Goal: Navigation & Orientation: Find specific page/section

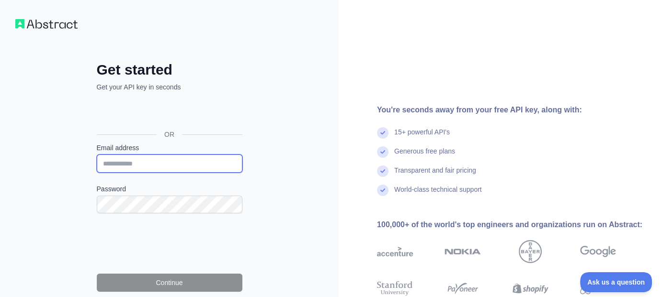
click at [173, 165] on input "Email address" at bounding box center [170, 164] width 146 height 18
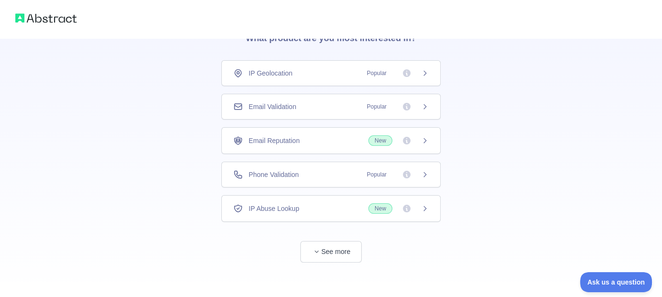
scroll to position [52, 0]
click at [321, 249] on button "See more" at bounding box center [330, 251] width 61 height 22
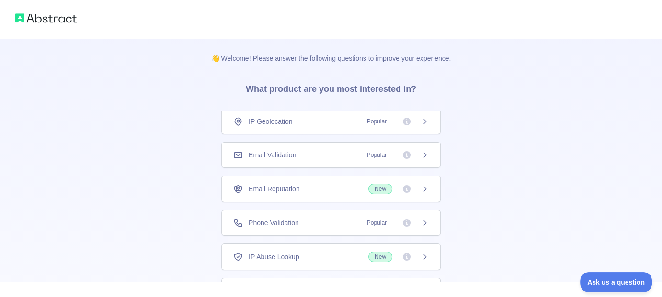
scroll to position [0, 0]
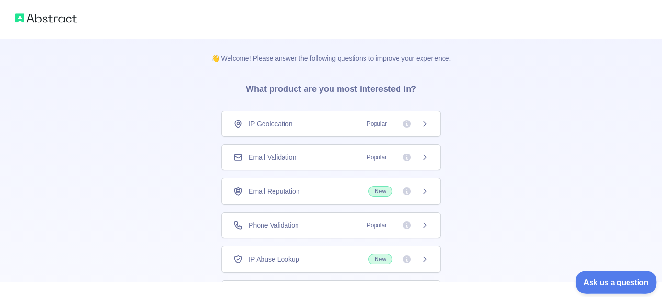
click at [620, 278] on span "Ask us a question" at bounding box center [611, 281] width 72 height 7
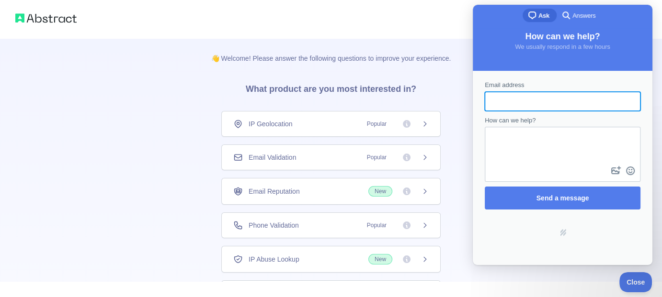
click at [198, 18] on div at bounding box center [331, 19] width 662 height 38
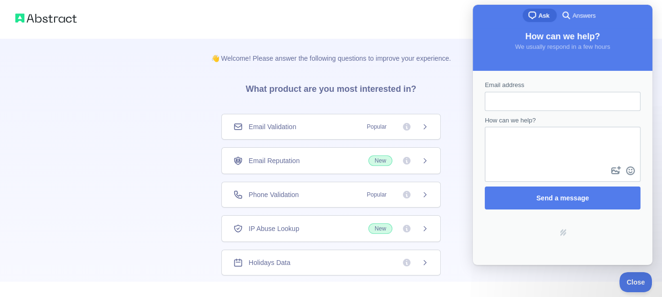
scroll to position [33, 0]
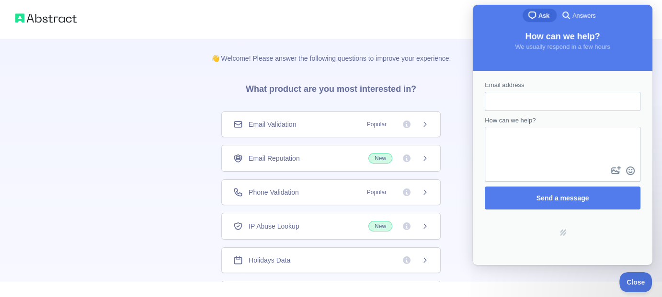
drag, startPoint x: 268, startPoint y: 56, endPoint x: 130, endPoint y: 8, distance: 145.9
click at [267, 55] on p "👋 Welcome! Please answer the following questions to improve your experience." at bounding box center [331, 50] width 271 height 25
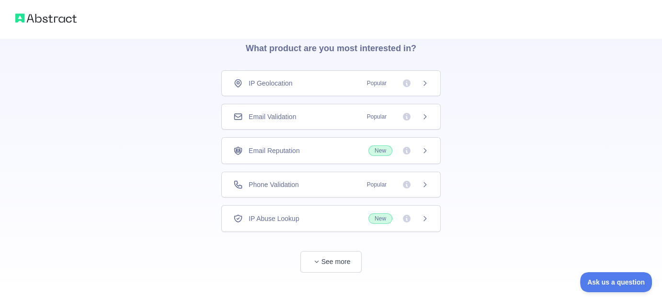
scroll to position [52, 0]
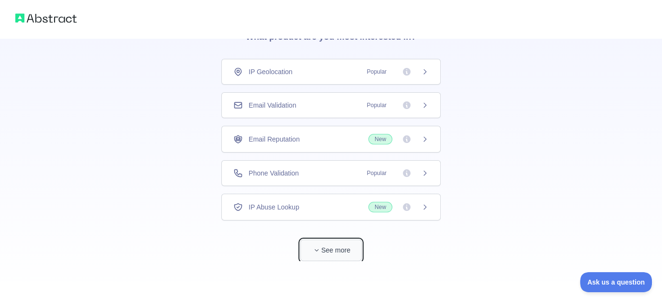
click at [328, 251] on button "See more" at bounding box center [330, 251] width 61 height 22
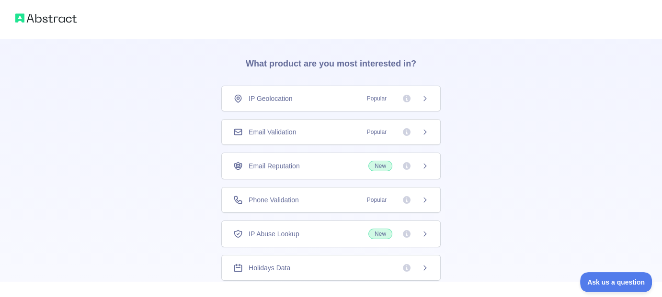
scroll to position [24, 0]
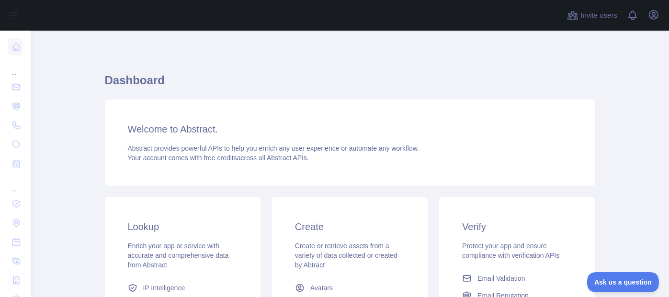
click at [245, 117] on div "Welcome to Abstract. Abstract provides powerful APIs to help you enrich any use…" at bounding box center [350, 143] width 491 height 86
click at [654, 16] on icon "button" at bounding box center [653, 14] width 11 height 11
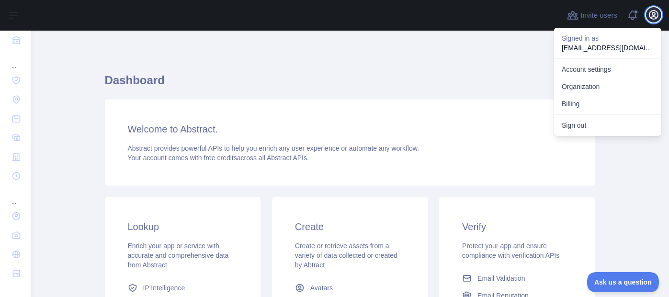
click at [654, 16] on icon "button" at bounding box center [653, 14] width 11 height 11
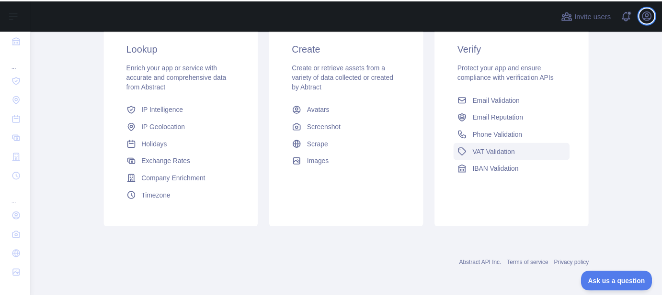
scroll to position [180, 0]
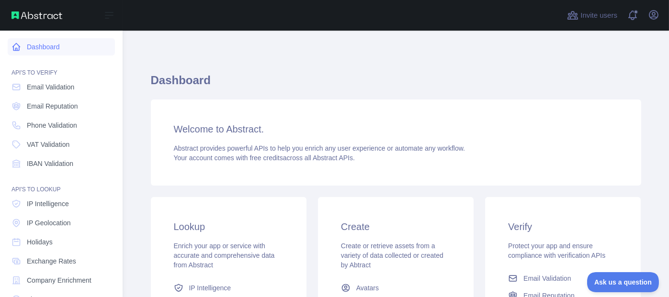
click at [57, 46] on link "Dashboard" at bounding box center [61, 46] width 107 height 17
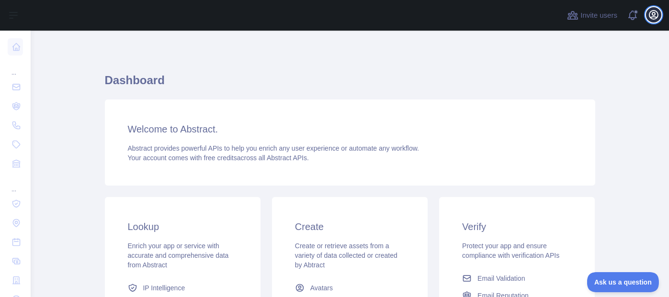
click at [649, 14] on icon "button" at bounding box center [653, 14] width 11 height 11
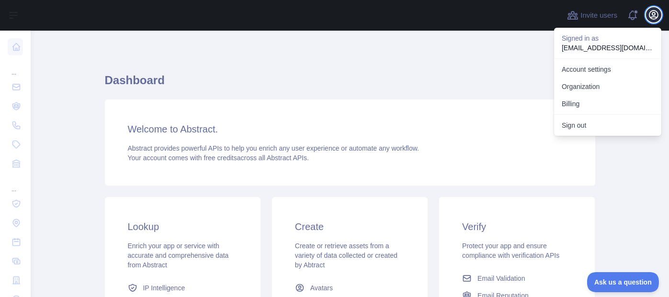
click at [650, 14] on icon "button" at bounding box center [654, 15] width 9 height 9
